Goal: Task Accomplishment & Management: Complete application form

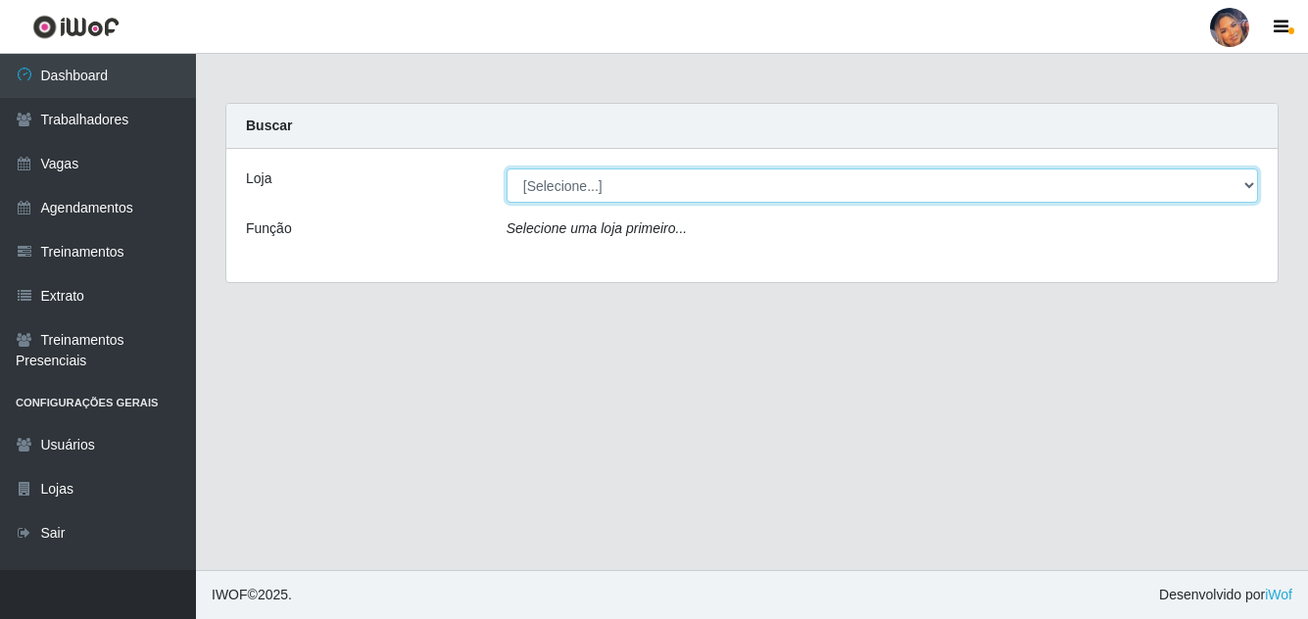
click at [624, 190] on select "[Selecione...] Supermercado Preço Bom" at bounding box center [881, 185] width 751 height 34
select select "169"
click at [506, 168] on select "[Selecione...] Supermercado Preço Bom" at bounding box center [881, 185] width 751 height 34
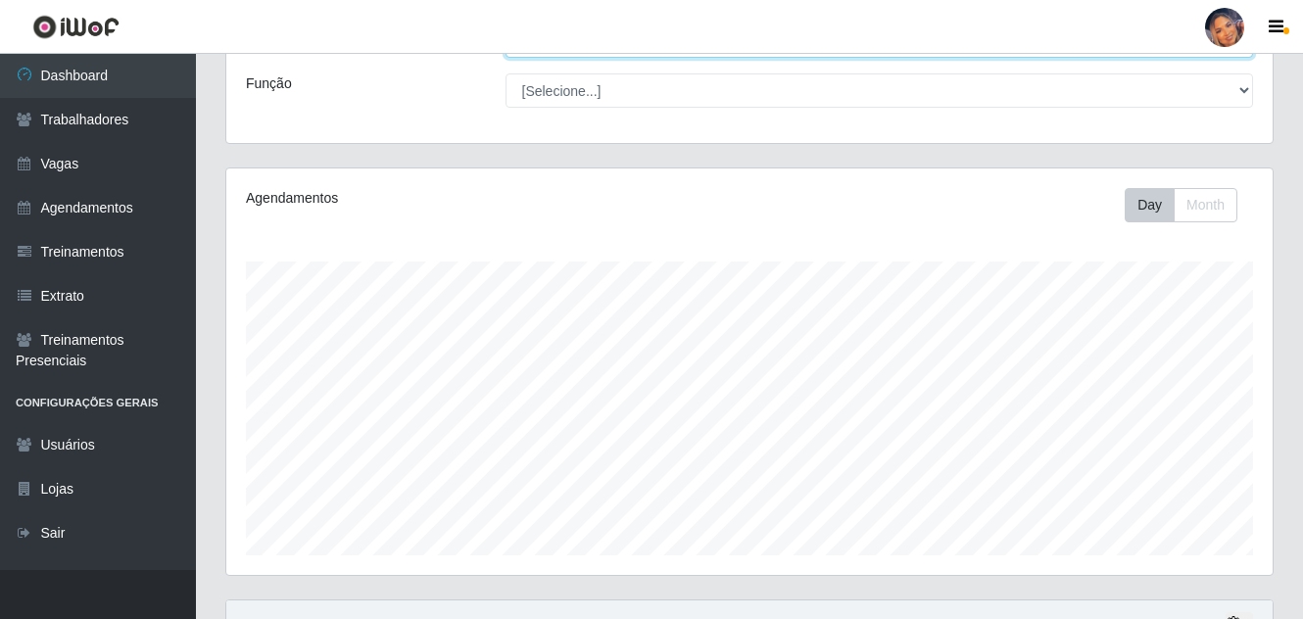
scroll to position [333, 0]
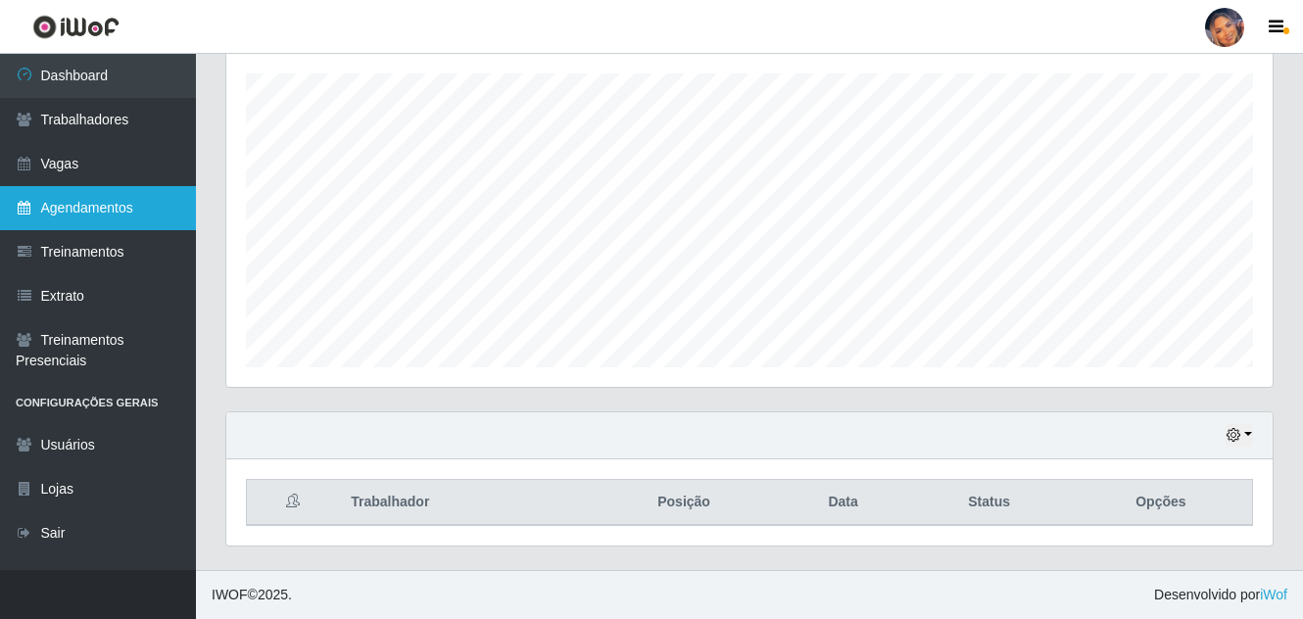
click at [108, 194] on link "Agendamentos" at bounding box center [98, 208] width 196 height 44
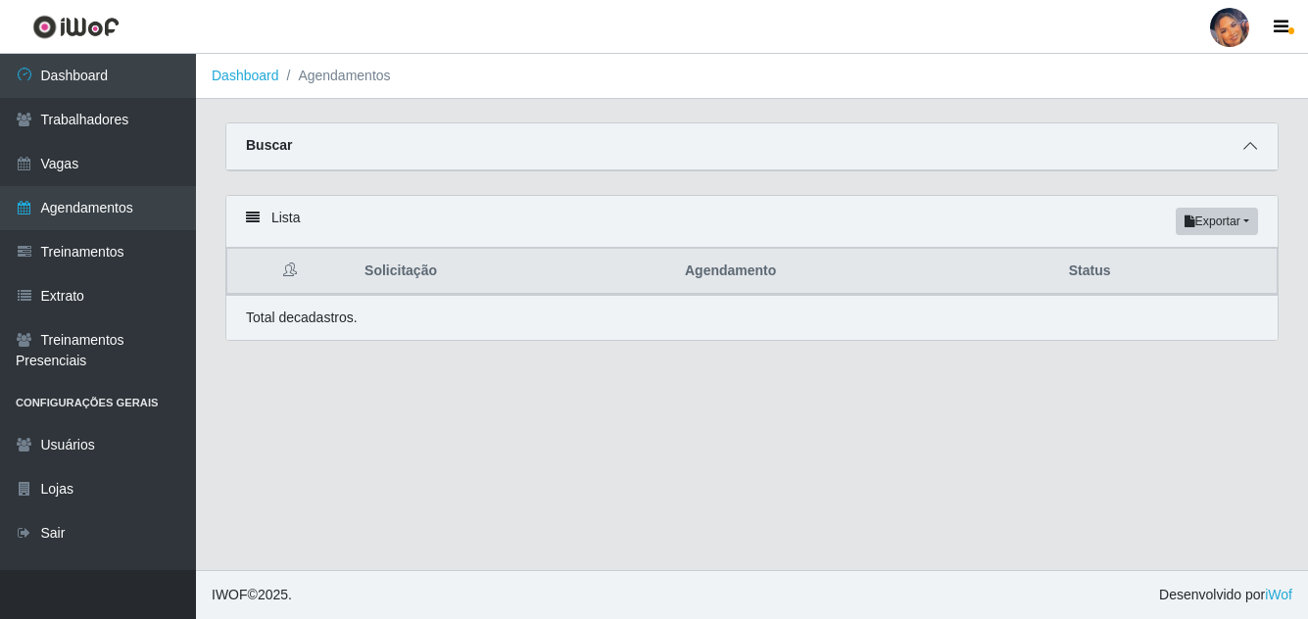
click at [1246, 149] on icon at bounding box center [1250, 146] width 14 height 14
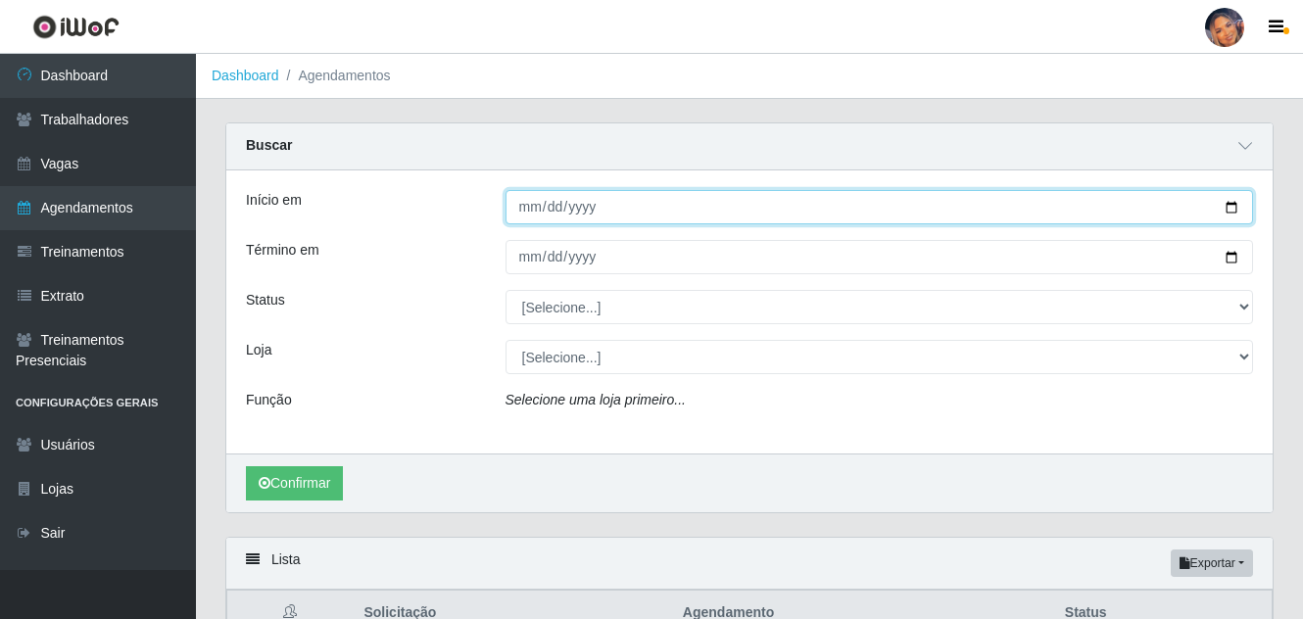
click at [1234, 201] on input "Início em" at bounding box center [879, 207] width 748 height 34
type input "[DATE]"
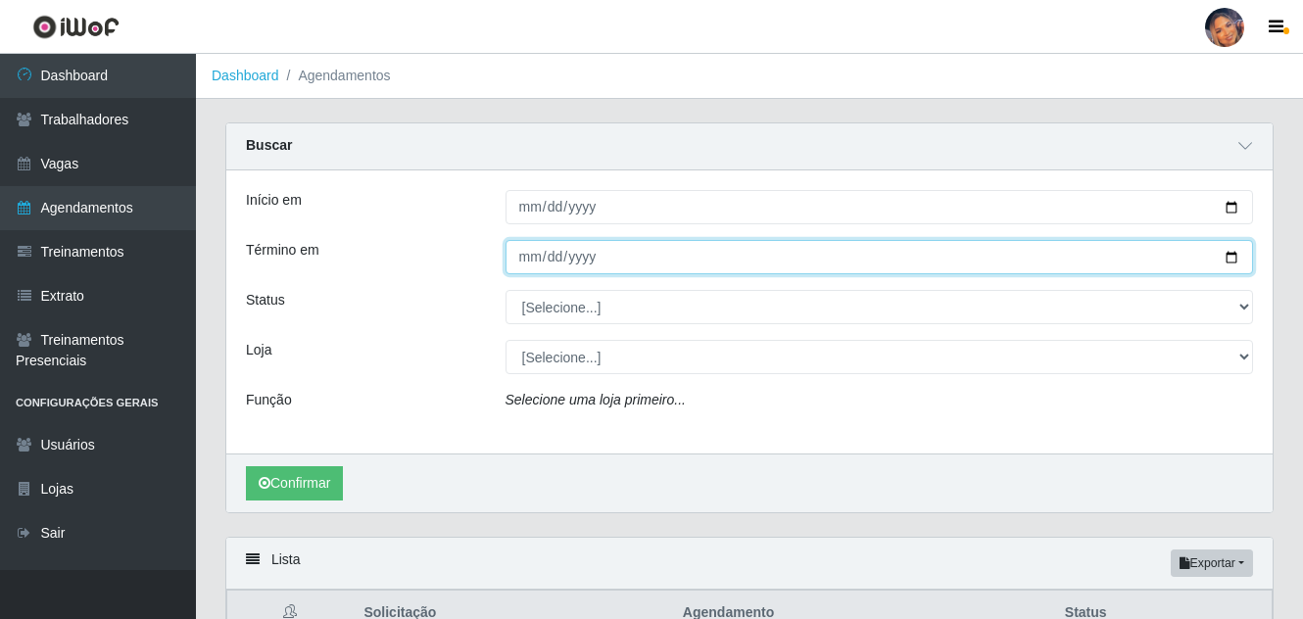
click at [1230, 259] on input "Término em" at bounding box center [879, 257] width 748 height 34
type input "[DATE]"
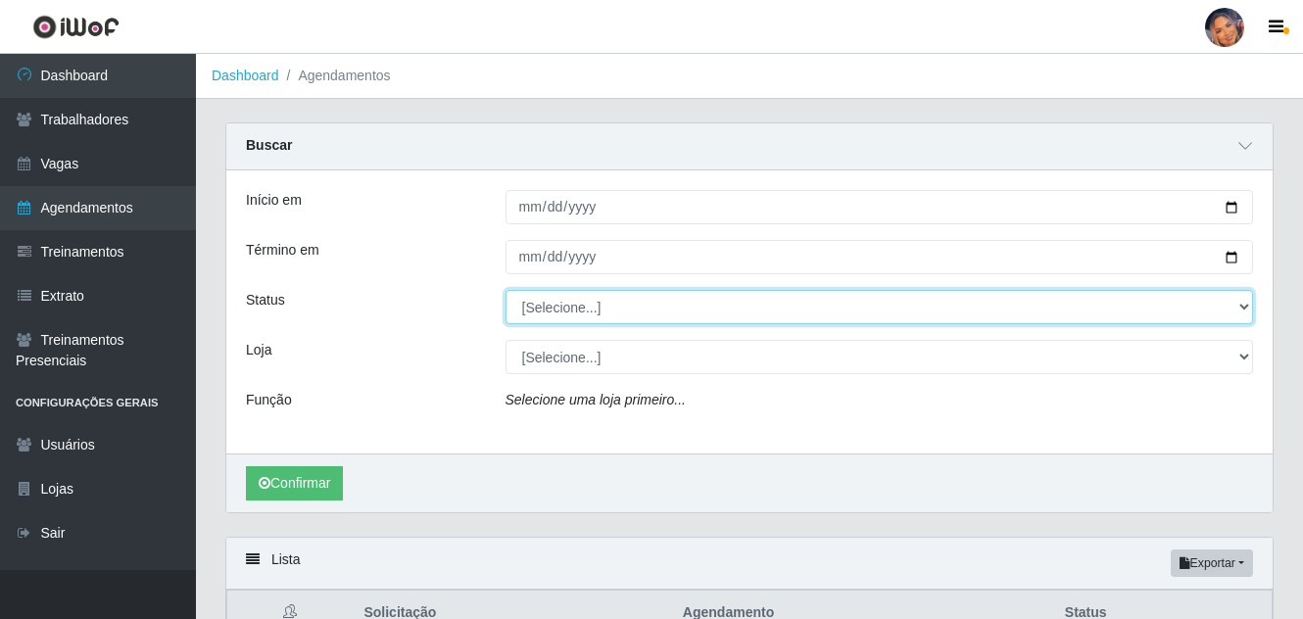
click at [621, 323] on select "[Selecione...] AGENDADO AGUARDANDO LIBERAR EM ANDAMENTO EM REVISÃO FINALIZADO C…" at bounding box center [879, 307] width 748 height 34
select select "AGENDADO"
click at [505, 291] on select "[Selecione...] AGENDADO AGUARDANDO LIBERAR EM ANDAMENTO EM REVISÃO FINALIZADO C…" at bounding box center [879, 307] width 748 height 34
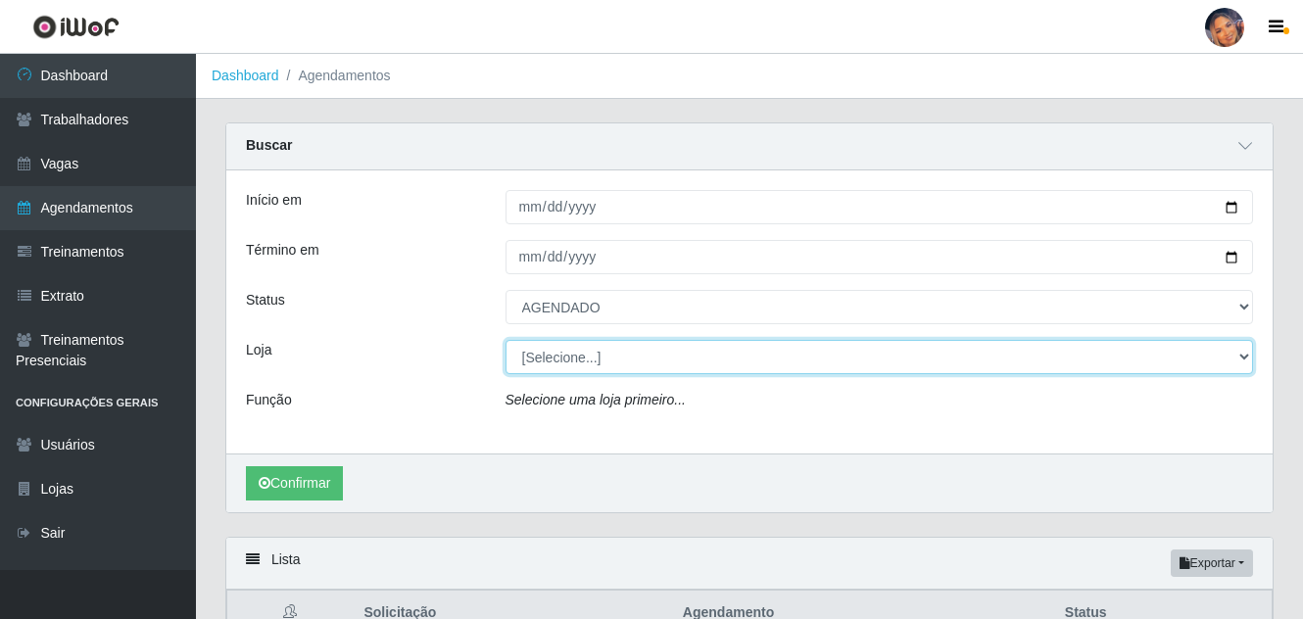
click at [581, 364] on select "[Selecione...] Supermercado Preço Bom" at bounding box center [879, 357] width 748 height 34
select select "169"
click at [505, 341] on select "[Selecione...] Supermercado Preço Bom" at bounding box center [879, 357] width 748 height 34
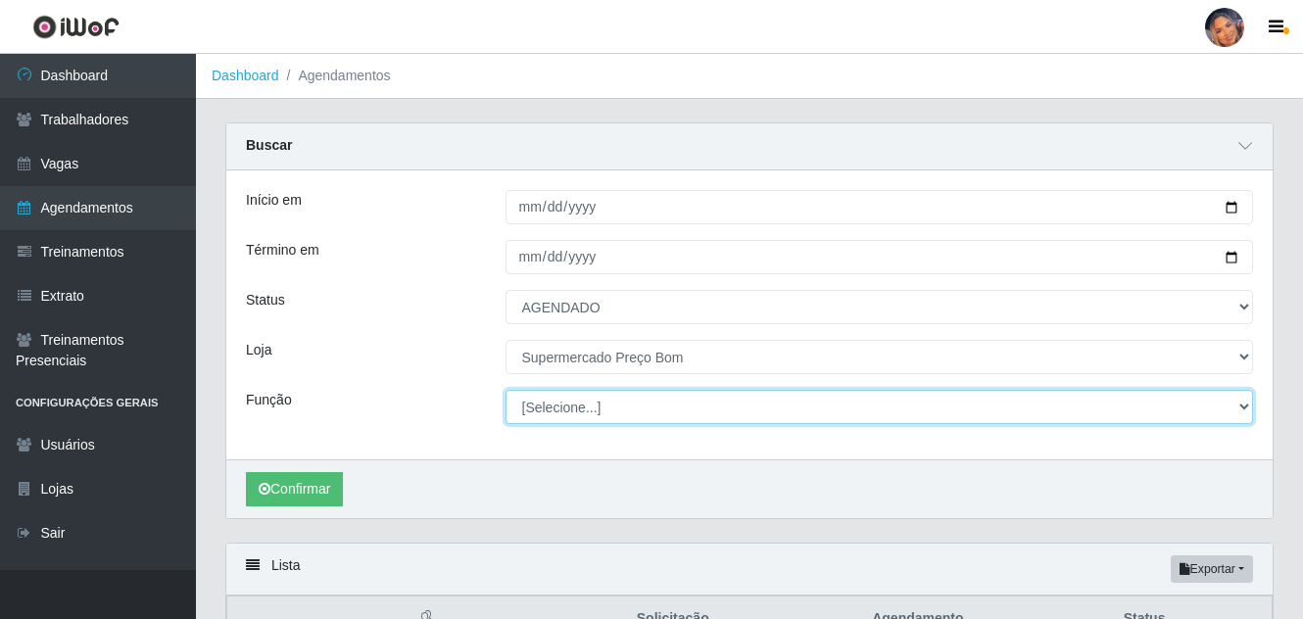
click at [564, 409] on select "[Selecione...] ASG ASG + ASG ++ Balconista Balconista + Balconista ++ Embalador…" at bounding box center [879, 407] width 748 height 34
click at [505, 391] on select "[Selecione...] ASG ASG + ASG ++ Balconista Balconista + Balconista ++ Embalador…" at bounding box center [879, 407] width 748 height 34
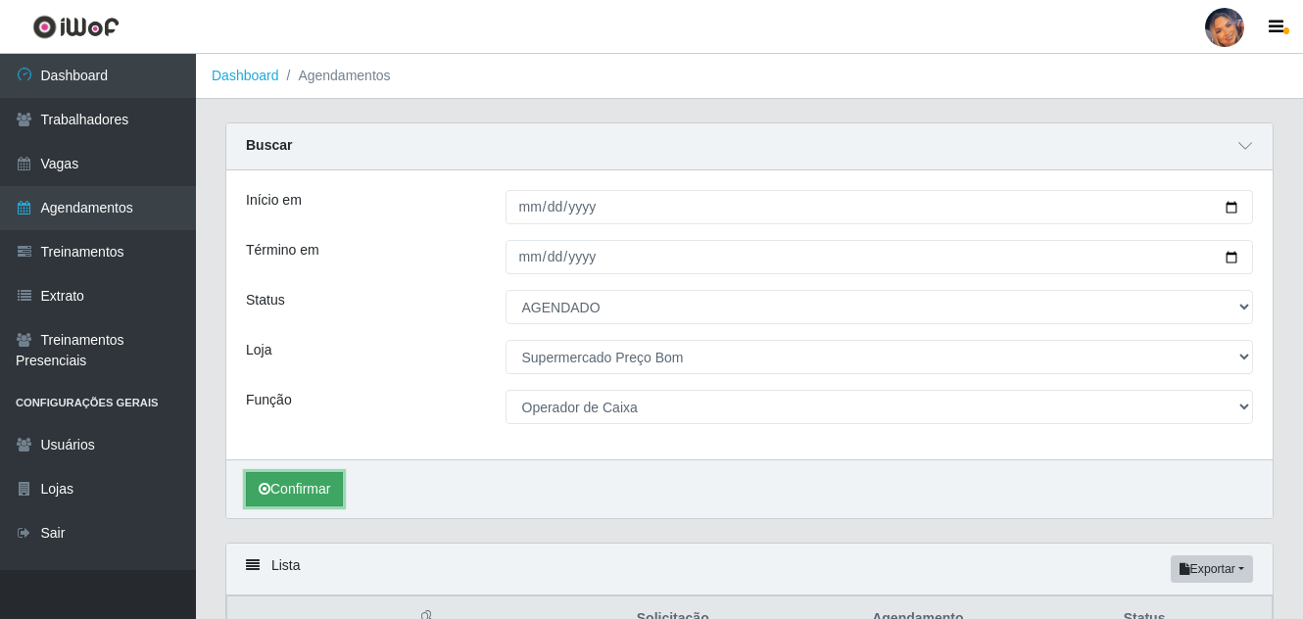
click at [277, 477] on button "Confirmar" at bounding box center [294, 489] width 97 height 34
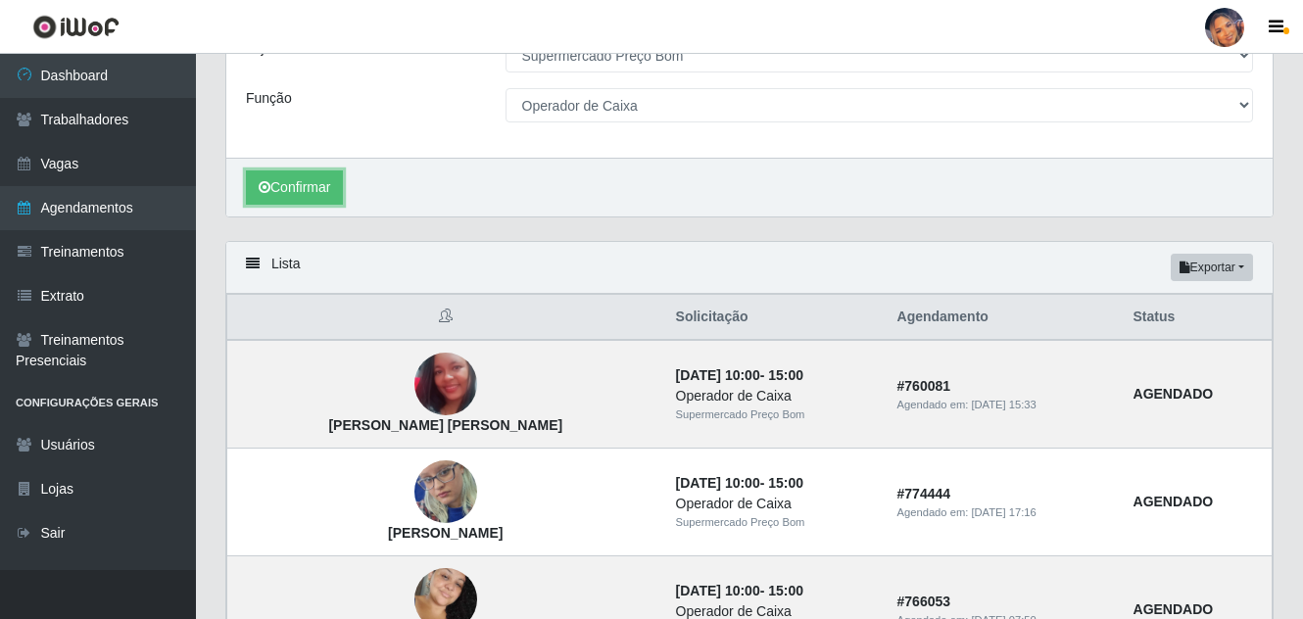
scroll to position [207, 0]
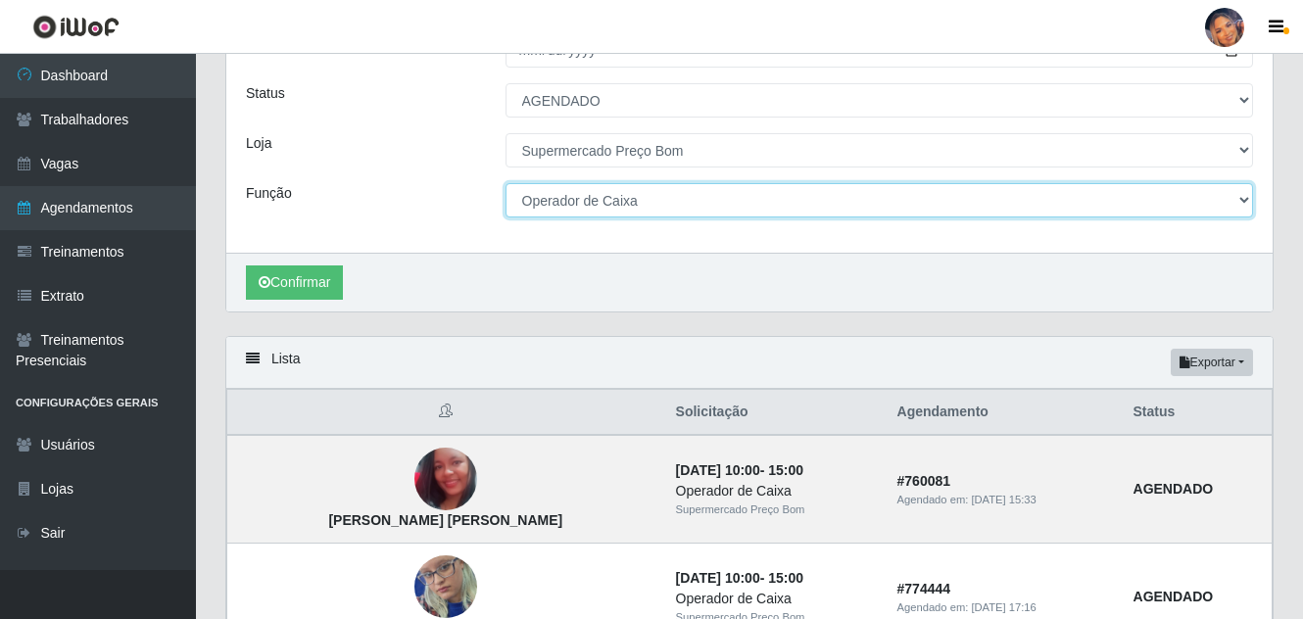
click at [602, 208] on select "[Selecione...] ASG ASG + ASG ++ Balconista Balconista + Balconista ++ Embalador…" at bounding box center [879, 200] width 748 height 34
select select "1"
click at [505, 184] on select "[Selecione...] ASG ASG + ASG ++ Balconista Balconista + Balconista ++ Embalador…" at bounding box center [879, 200] width 748 height 34
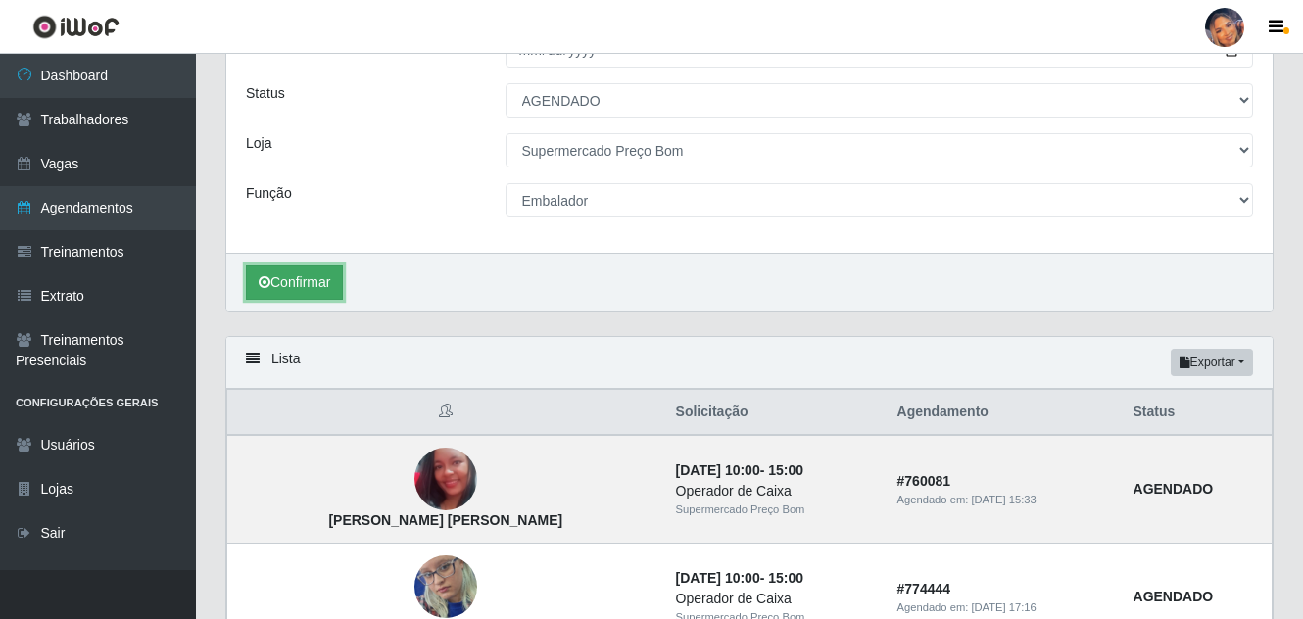
click at [314, 287] on button "Confirmar" at bounding box center [294, 282] width 97 height 34
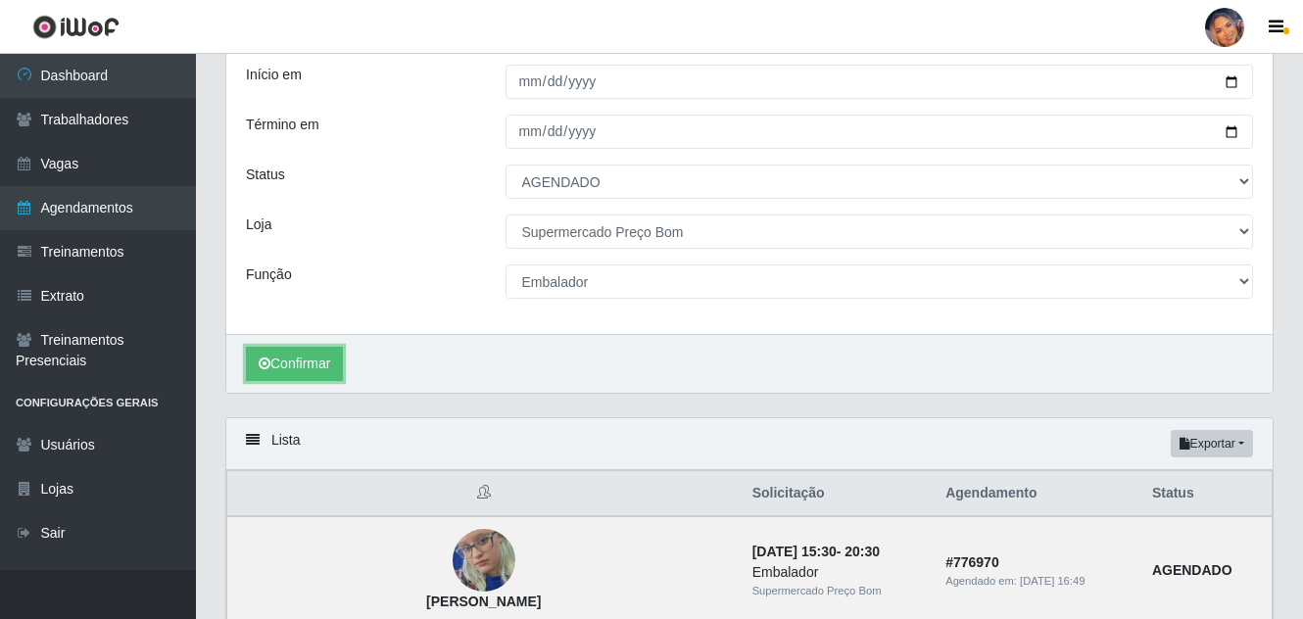
scroll to position [109, 0]
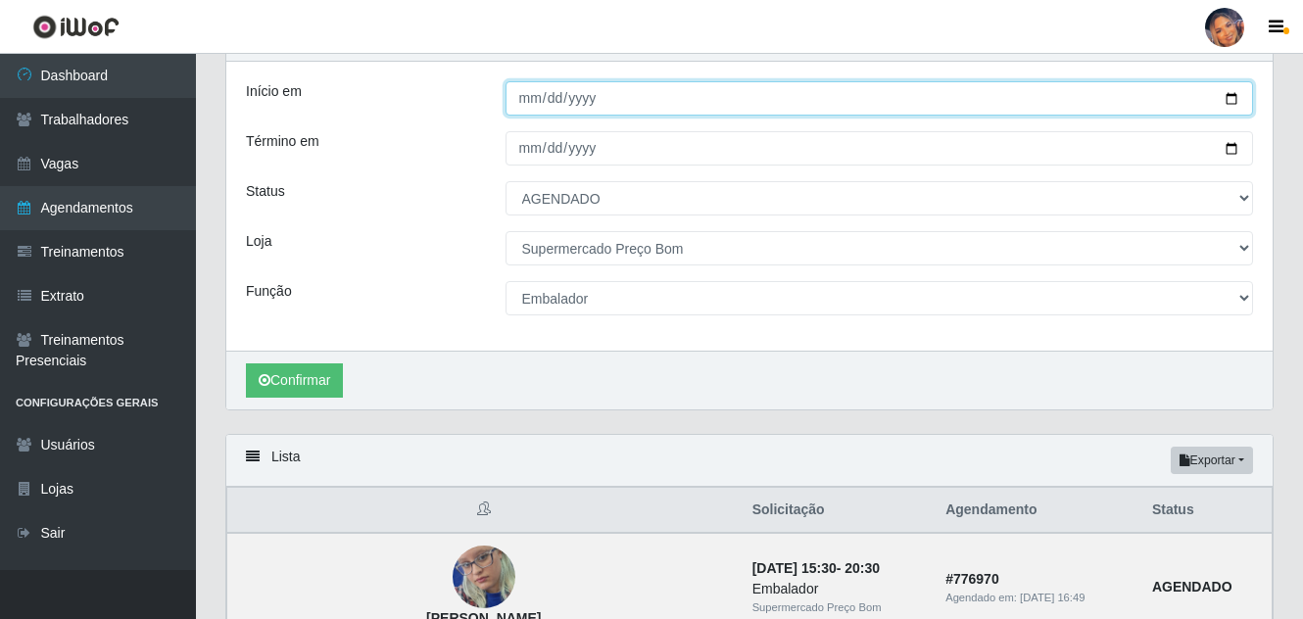
click at [1245, 99] on input "[DATE]" at bounding box center [879, 98] width 748 height 34
click at [1230, 99] on input "[DATE]" at bounding box center [879, 98] width 748 height 34
type input "[DATE]"
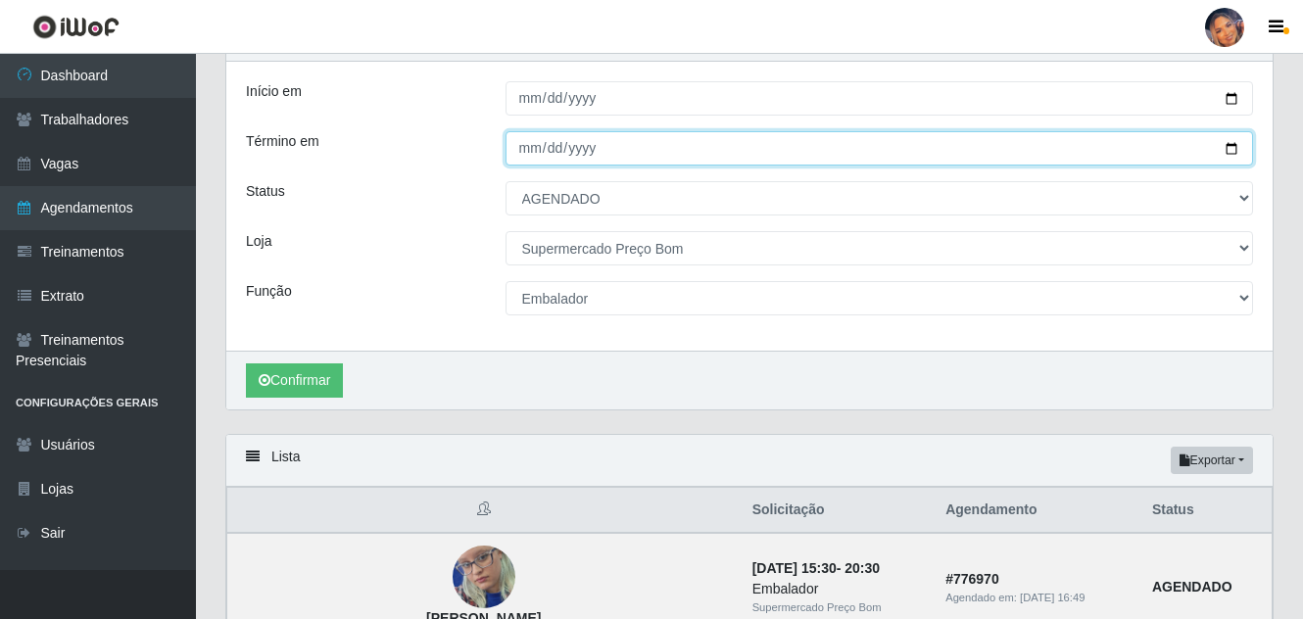
click at [1229, 150] on input "[DATE]" at bounding box center [879, 148] width 748 height 34
type input "[DATE]"
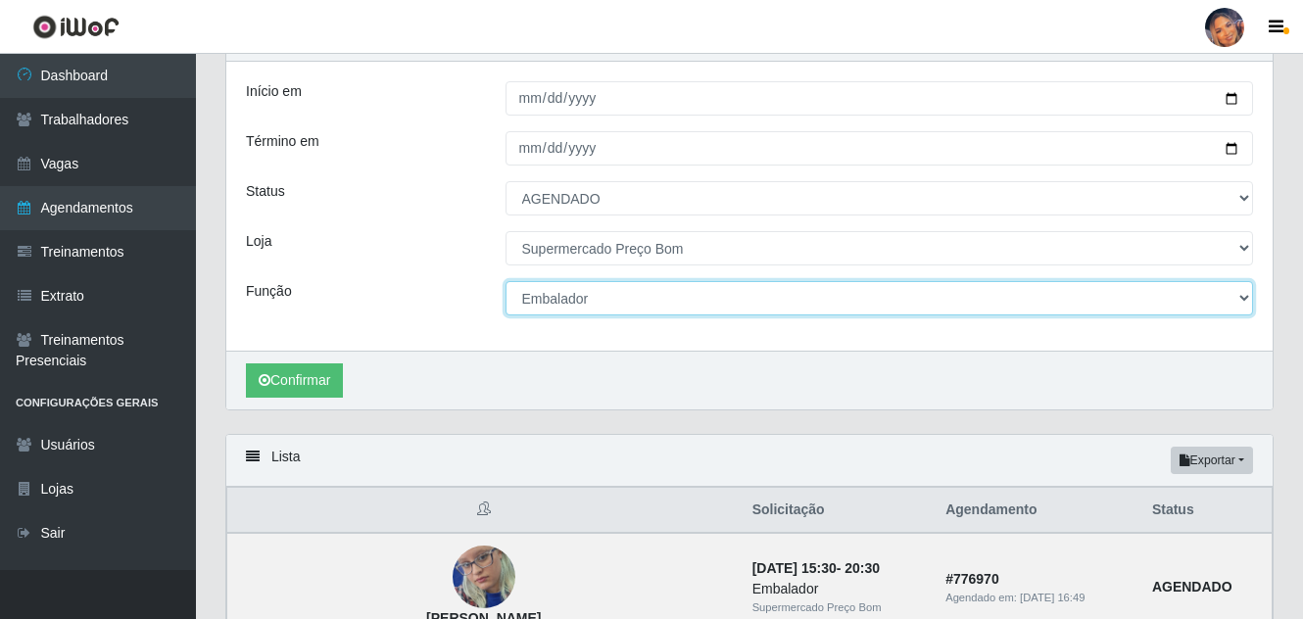
click at [631, 306] on select "[Selecione...] ASG ASG + ASG ++ Balconista Balconista + Balconista ++ Embalador…" at bounding box center [879, 298] width 748 height 34
select select "73"
click at [505, 282] on select "[Selecione...] ASG ASG + ASG ++ Balconista Balconista + Balconista ++ Embalador…" at bounding box center [879, 298] width 748 height 34
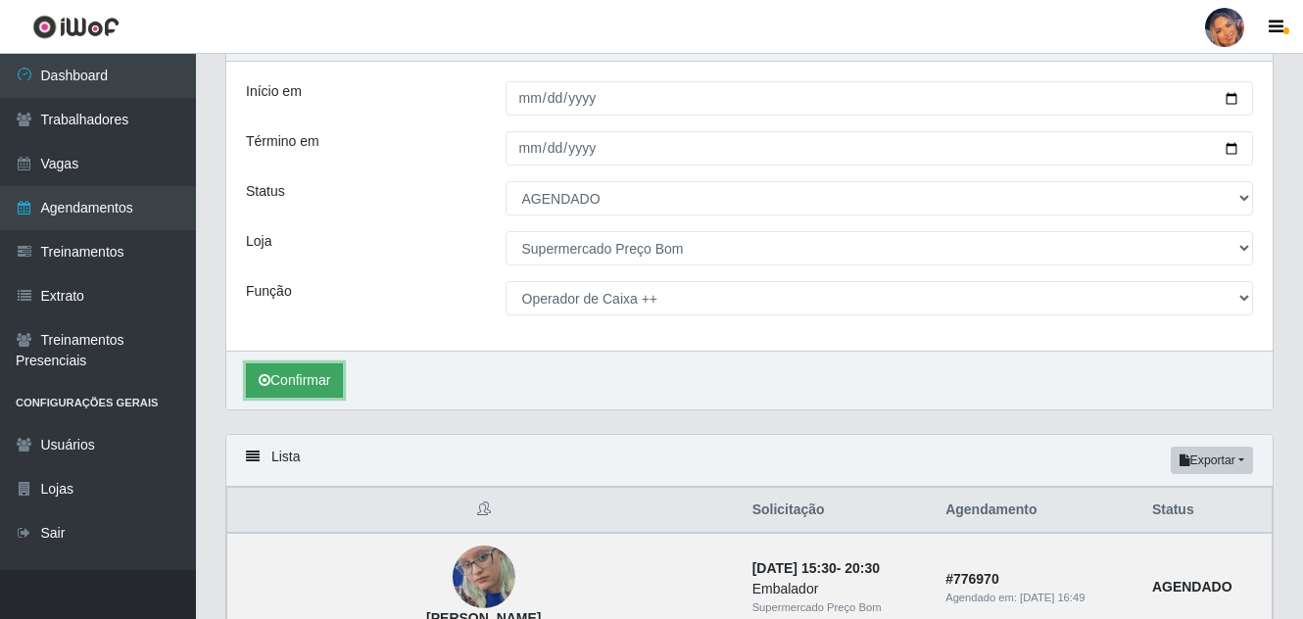
click at [295, 376] on button "Confirmar" at bounding box center [294, 380] width 97 height 34
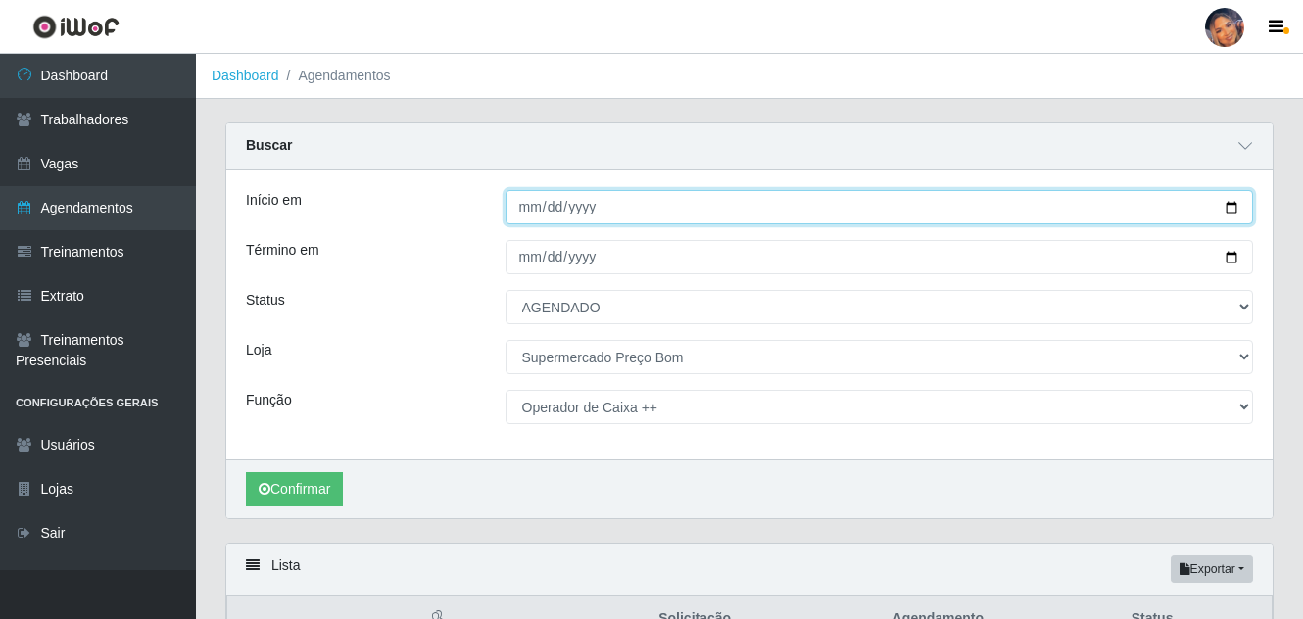
click at [1228, 213] on input "[DATE]" at bounding box center [879, 207] width 748 height 34
type input "[DATE]"
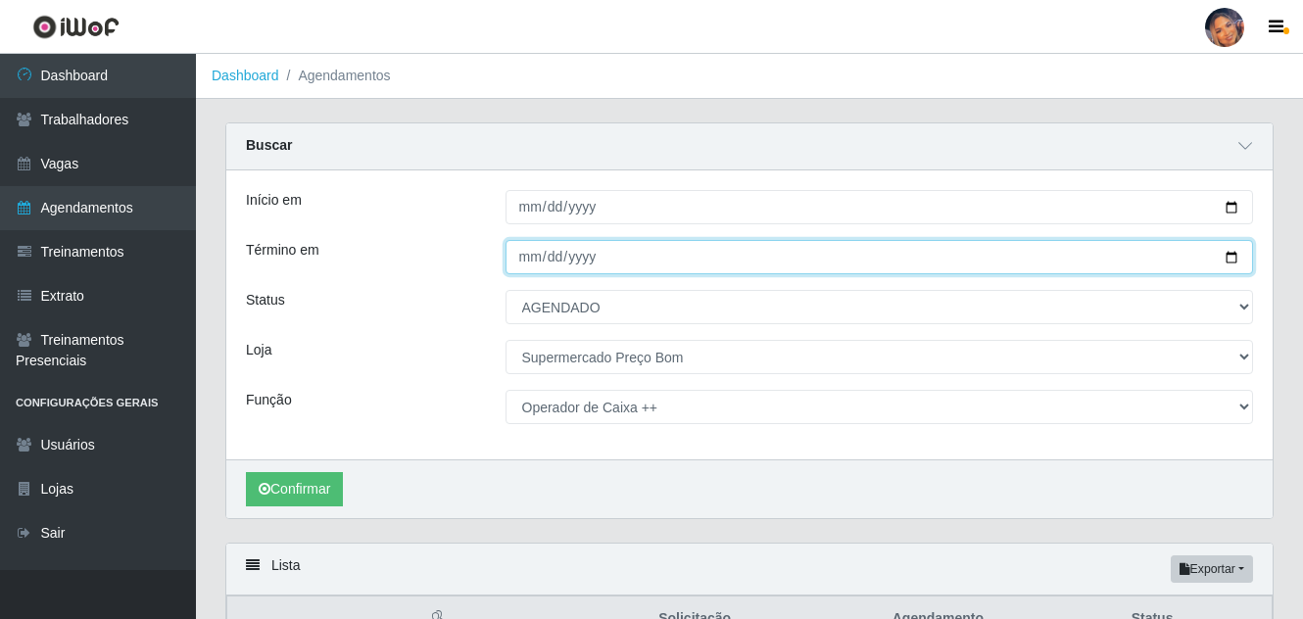
click at [1228, 259] on input "[DATE]" at bounding box center [879, 257] width 748 height 34
type input "[DATE]"
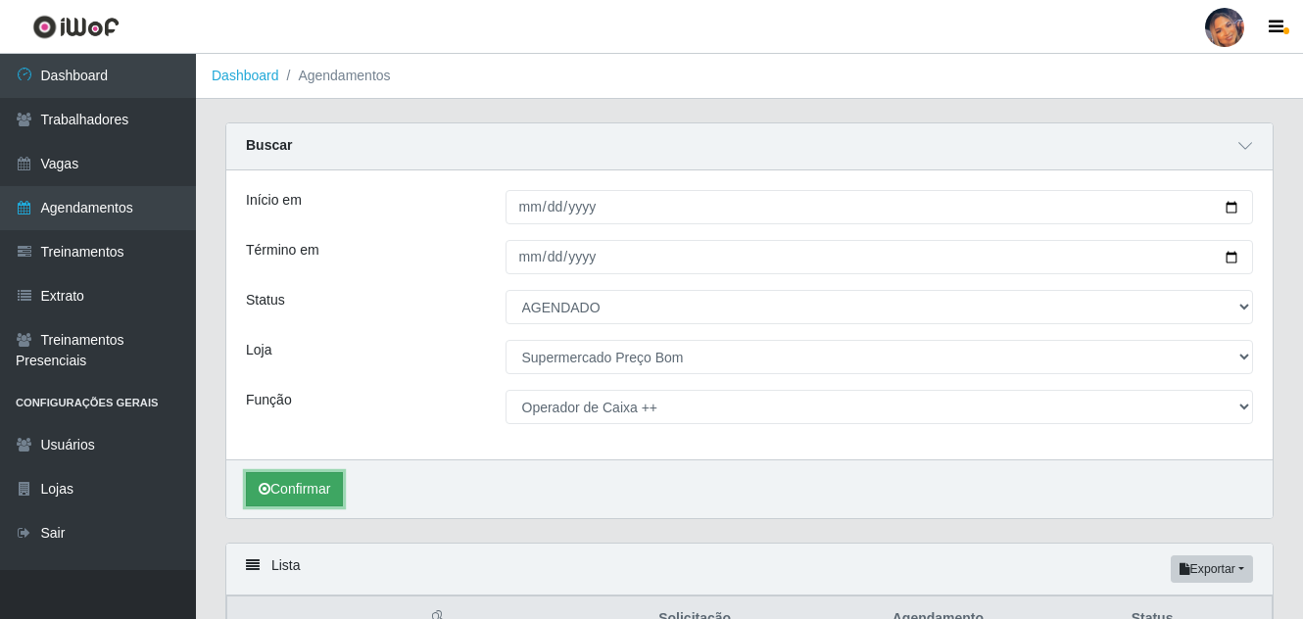
click at [320, 489] on button "Confirmar" at bounding box center [294, 489] width 97 height 34
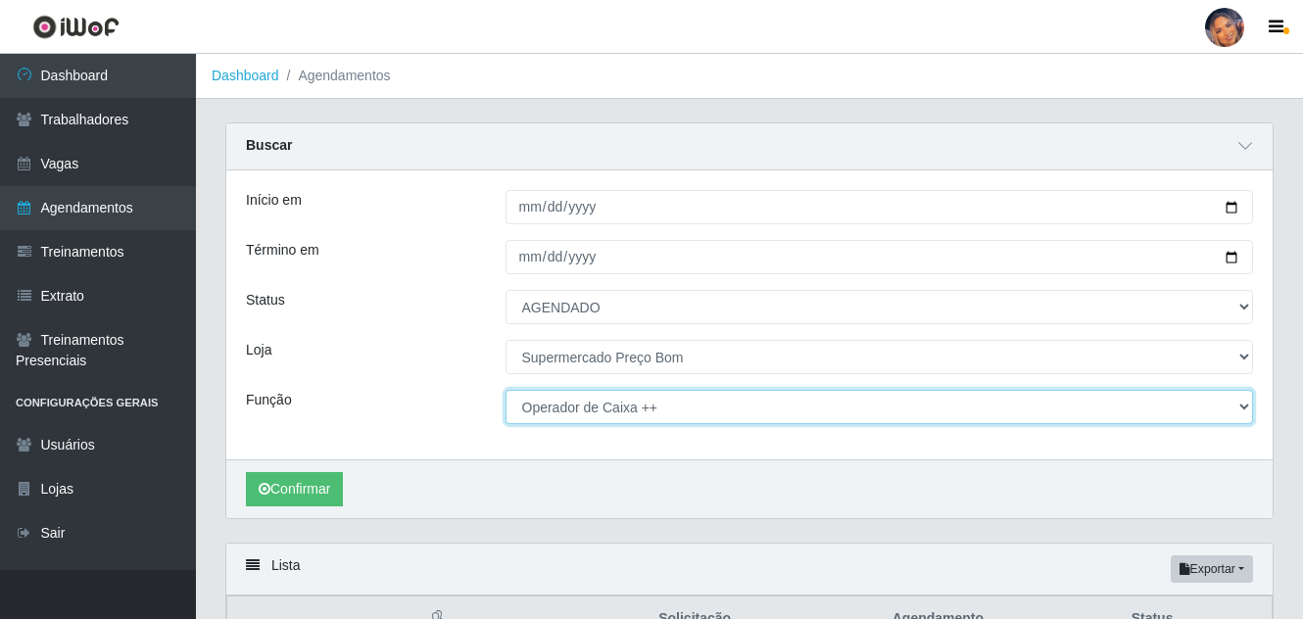
click at [605, 405] on select "[Selecione...] ASG ASG + ASG ++ Balconista Balconista + Balconista ++ Embalador…" at bounding box center [879, 407] width 748 height 34
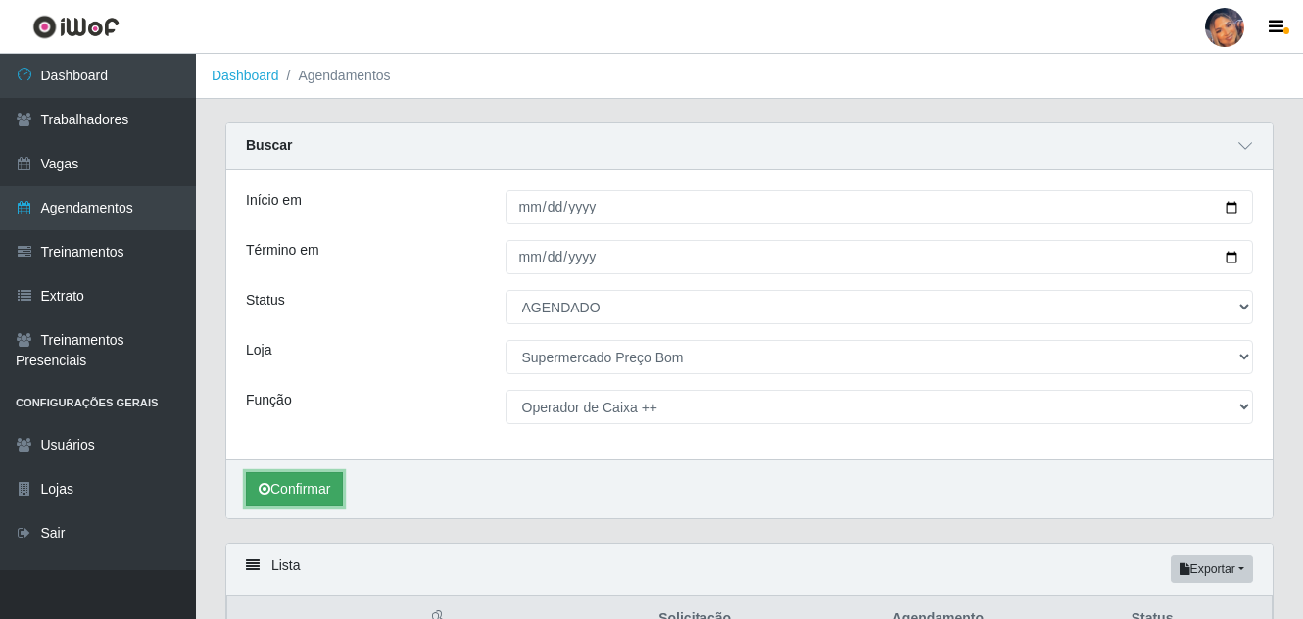
click at [334, 477] on button "Confirmar" at bounding box center [294, 489] width 97 height 34
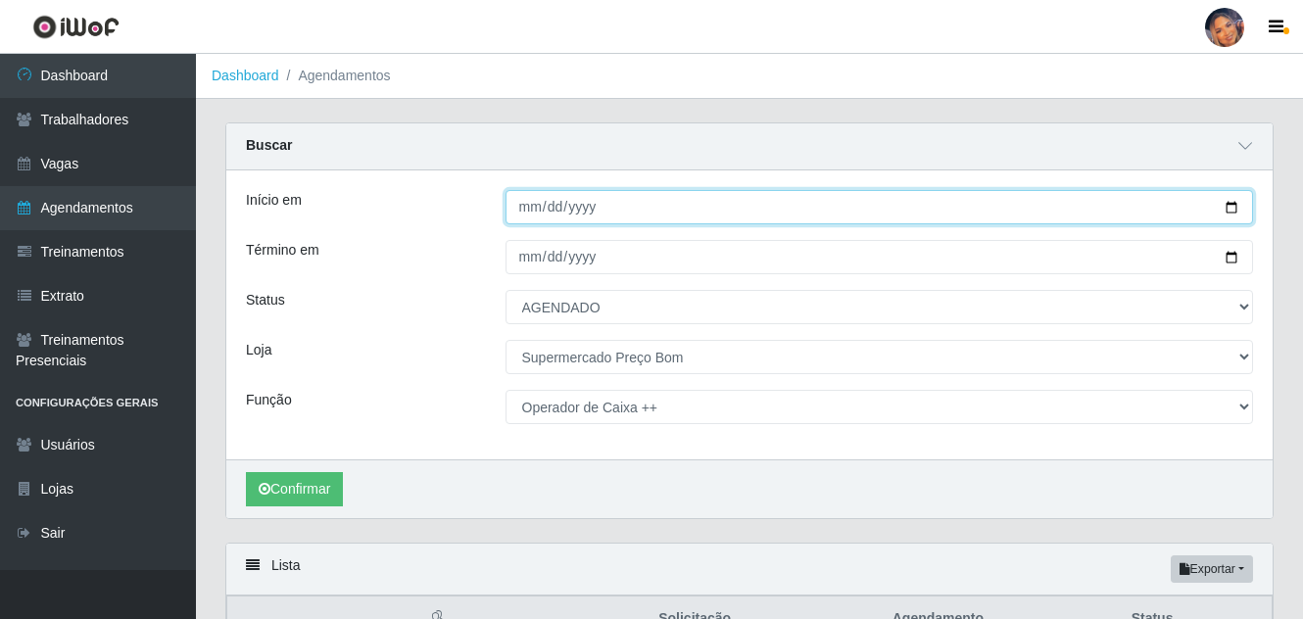
click at [1232, 214] on input "[DATE]" at bounding box center [879, 207] width 748 height 34
type input "[DATE]"
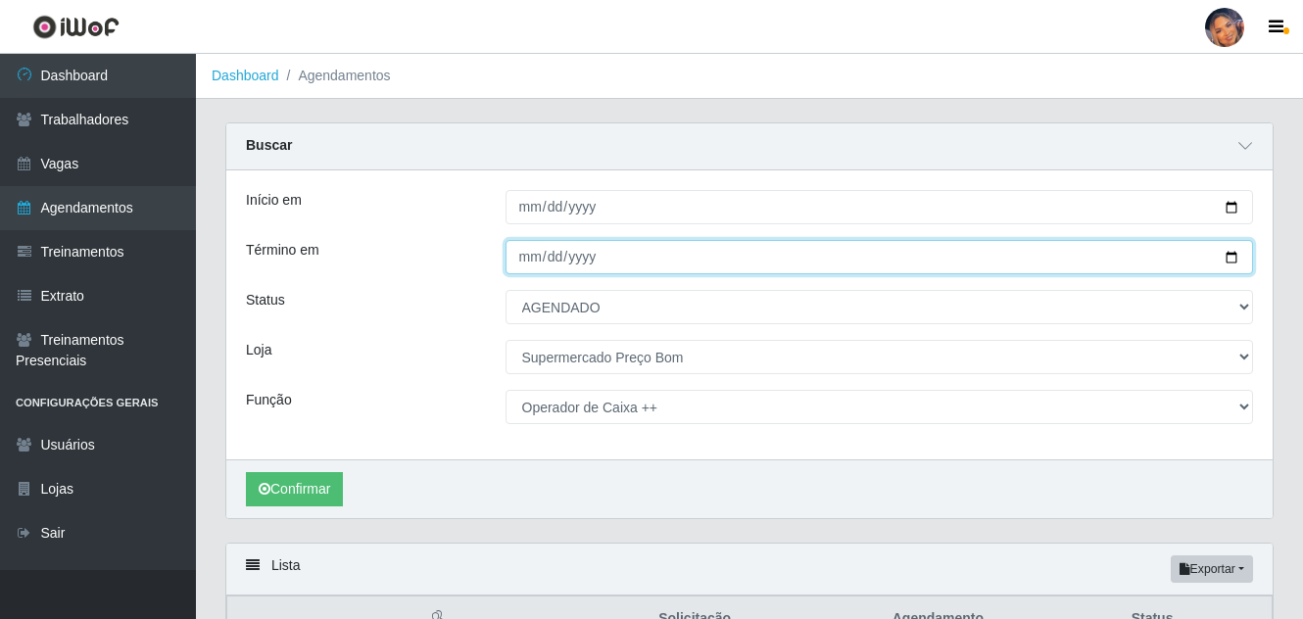
click at [1229, 261] on input "[DATE]" at bounding box center [879, 257] width 748 height 34
type input "[DATE]"
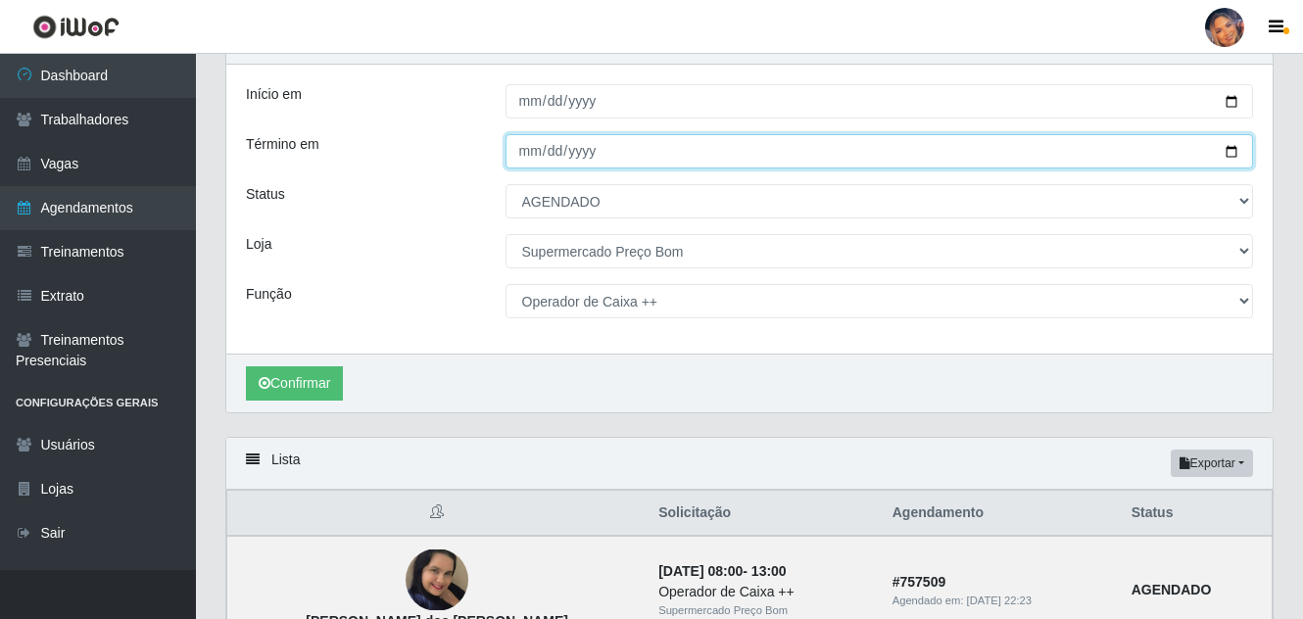
scroll to position [98, 0]
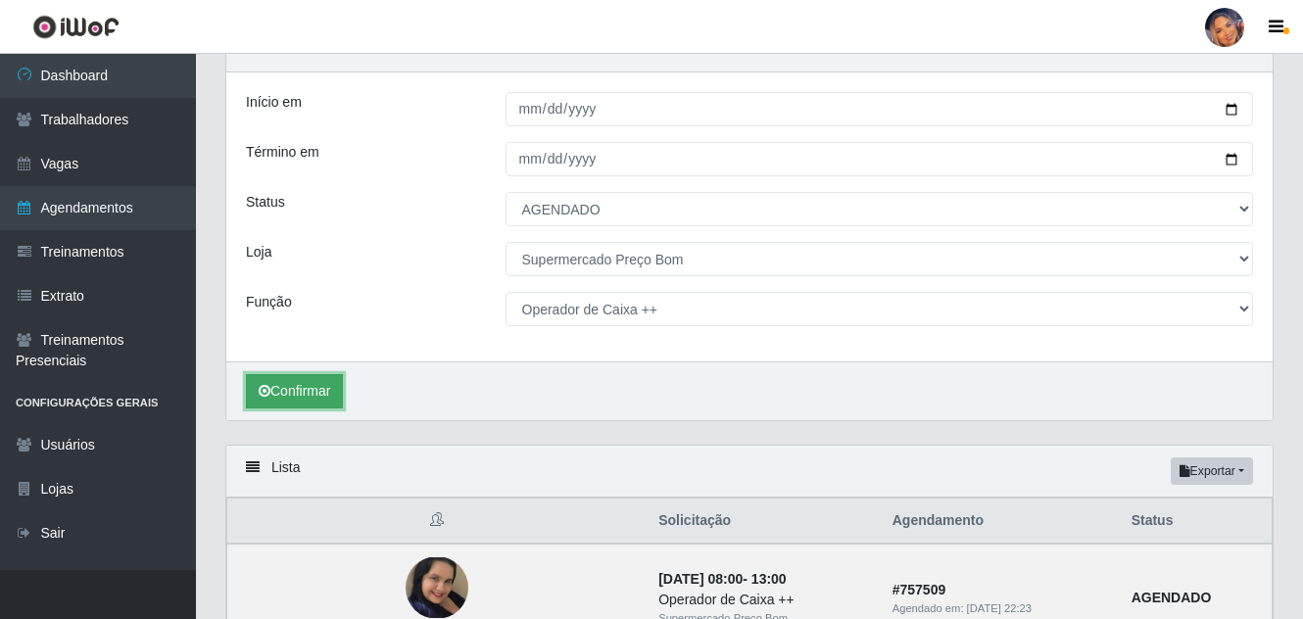
click at [287, 389] on button "Confirmar" at bounding box center [294, 391] width 97 height 34
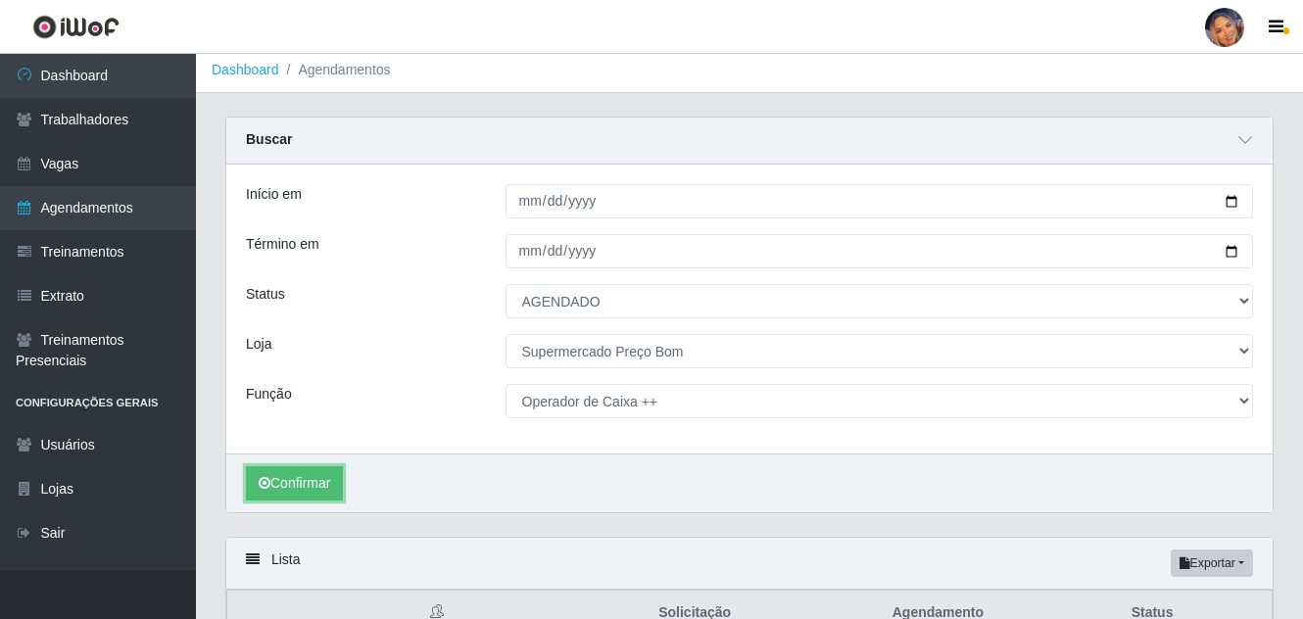
scroll to position [1, 0]
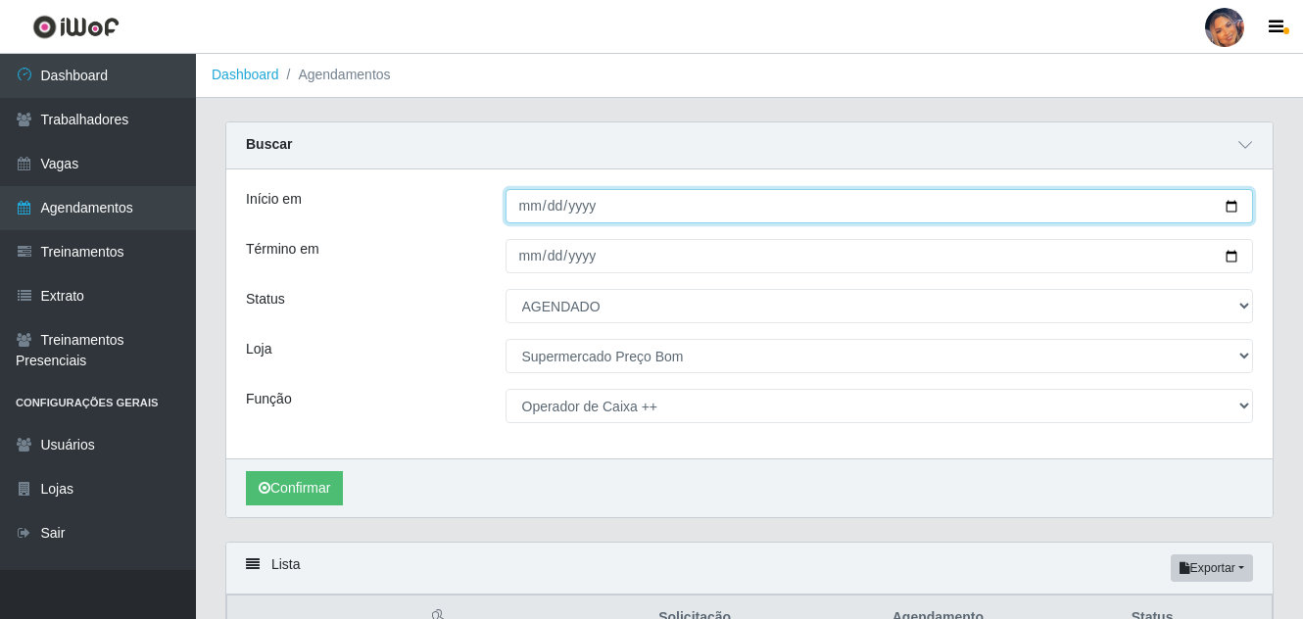
click at [1217, 209] on input "[DATE]" at bounding box center [879, 206] width 748 height 34
click at [1234, 203] on input "[DATE]" at bounding box center [879, 206] width 748 height 34
type input "[DATE]"
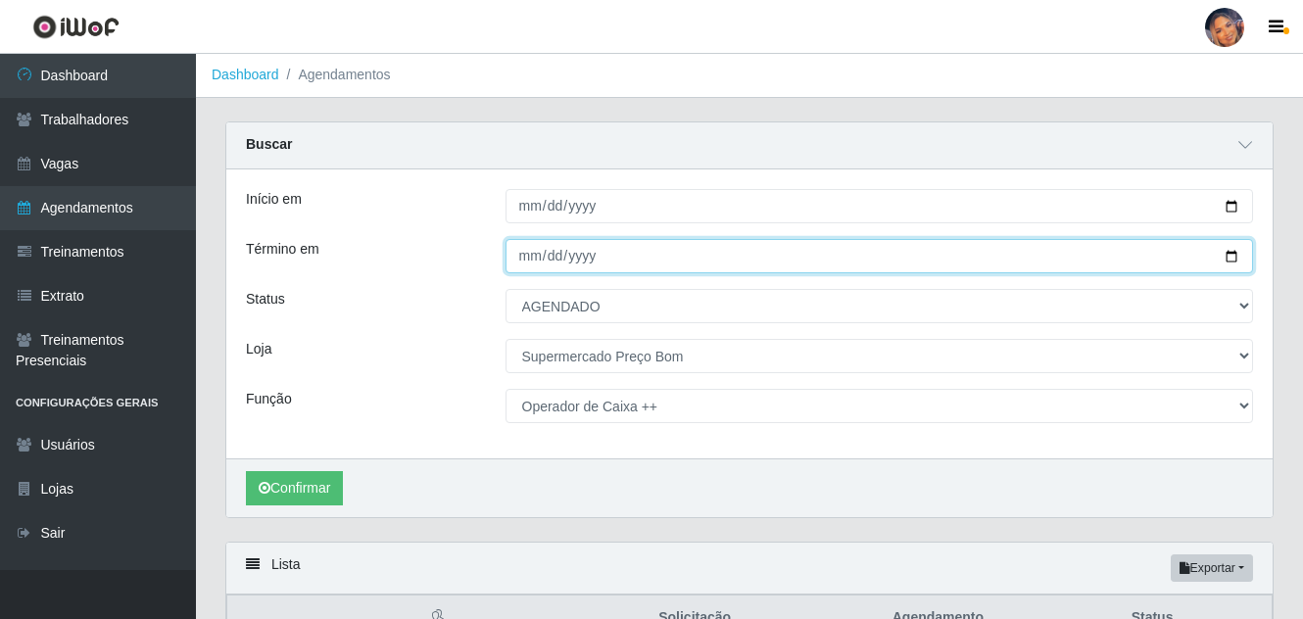
click at [1235, 260] on input "[DATE]" at bounding box center [879, 256] width 748 height 34
type input "[DATE]"
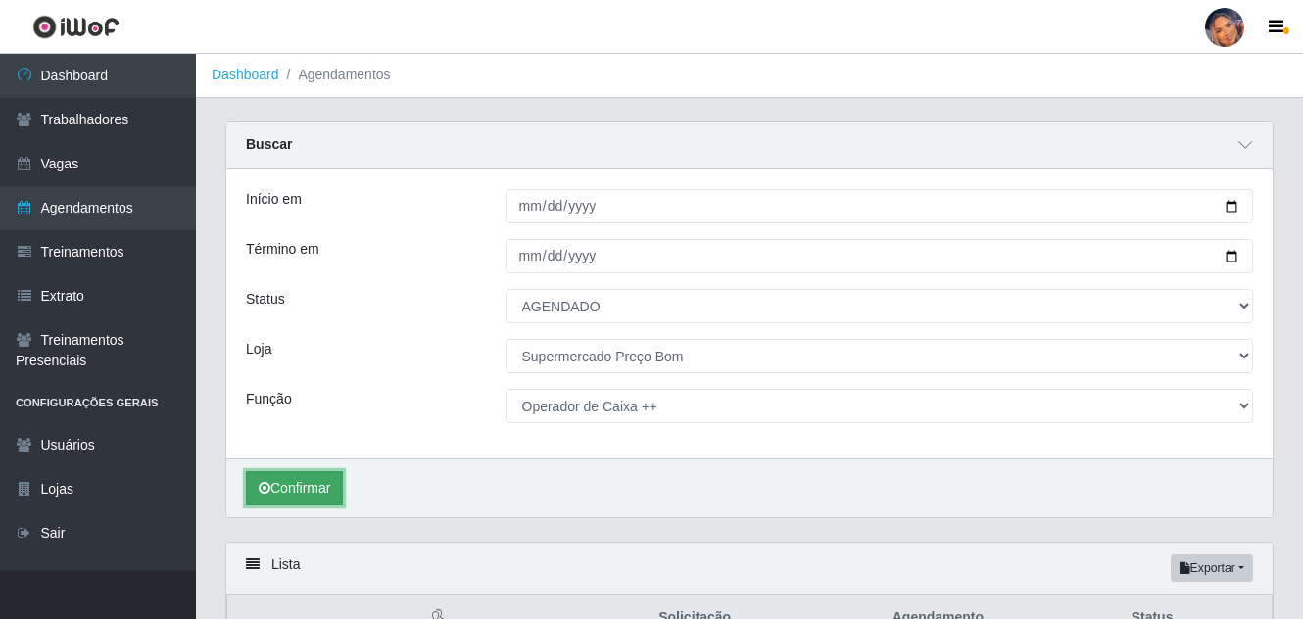
click at [305, 484] on button "Confirmar" at bounding box center [294, 488] width 97 height 34
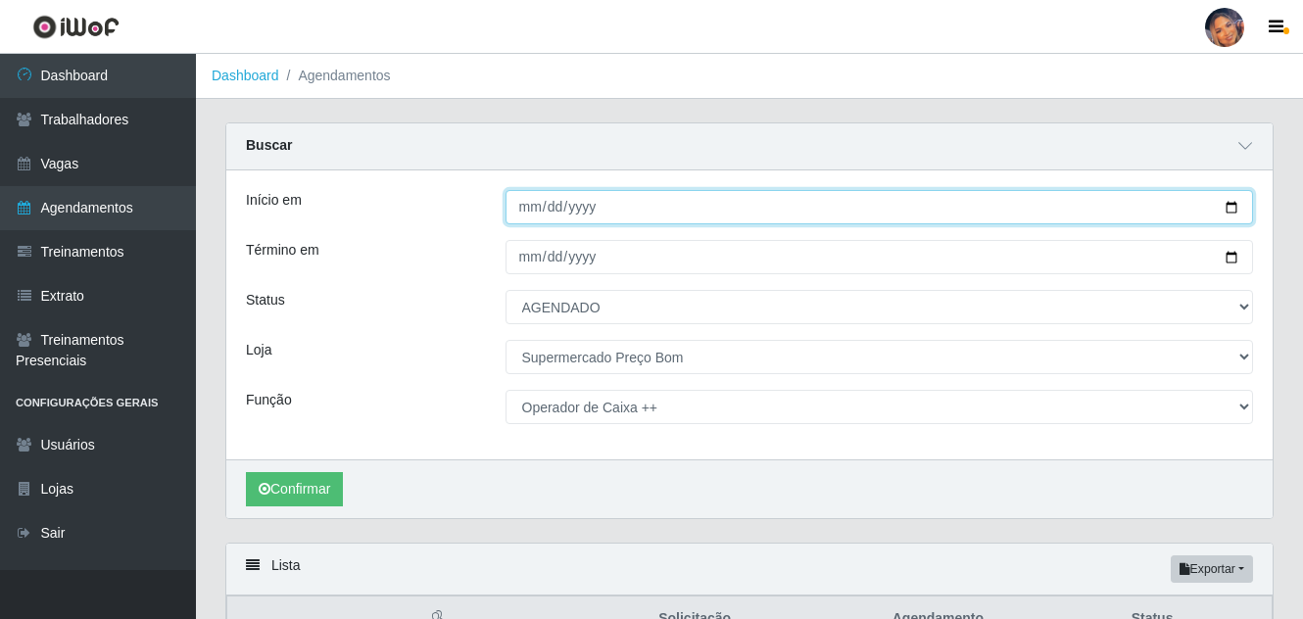
click at [1229, 201] on input "[DATE]" at bounding box center [879, 207] width 748 height 34
